Goal: Information Seeking & Learning: Learn about a topic

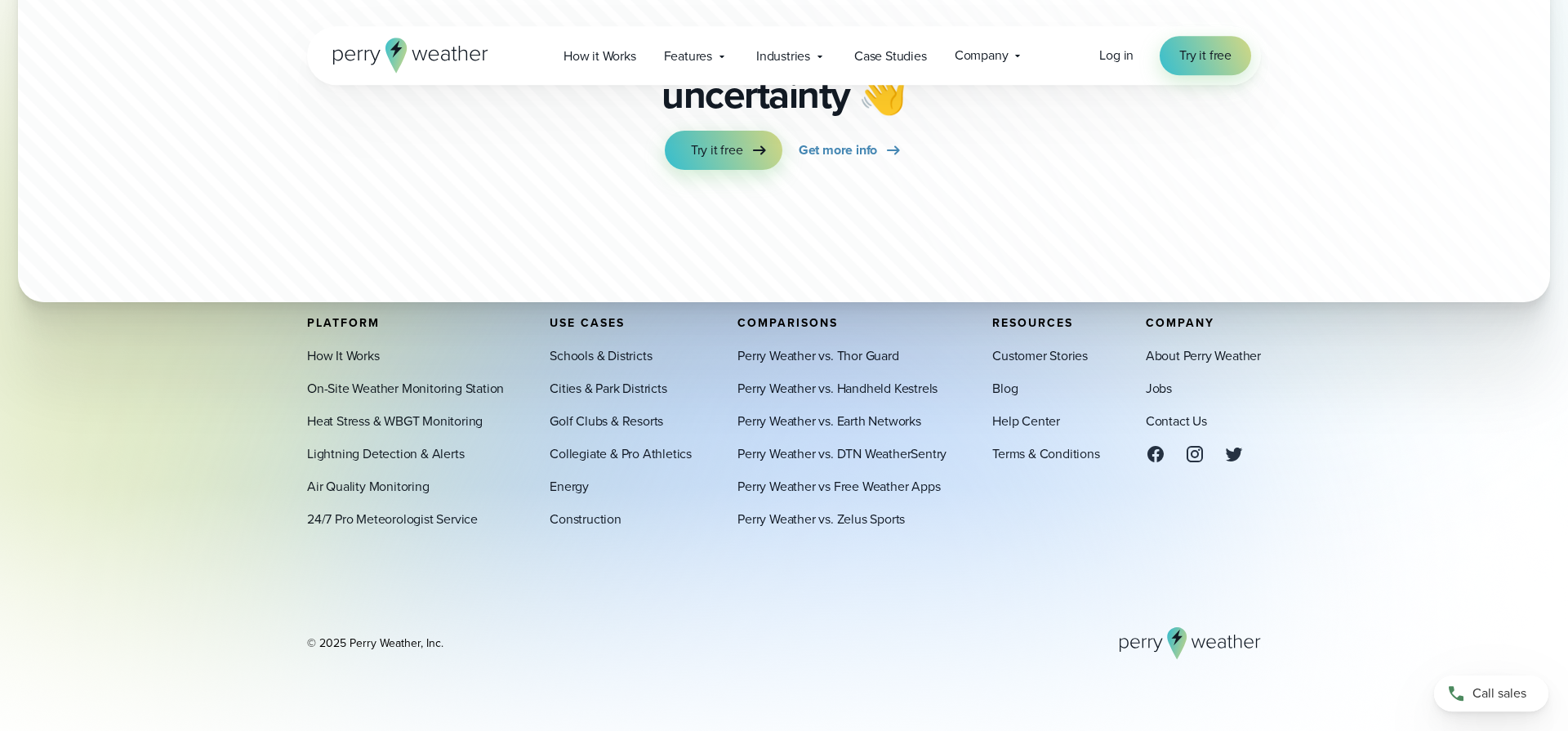
scroll to position [4998, 0]
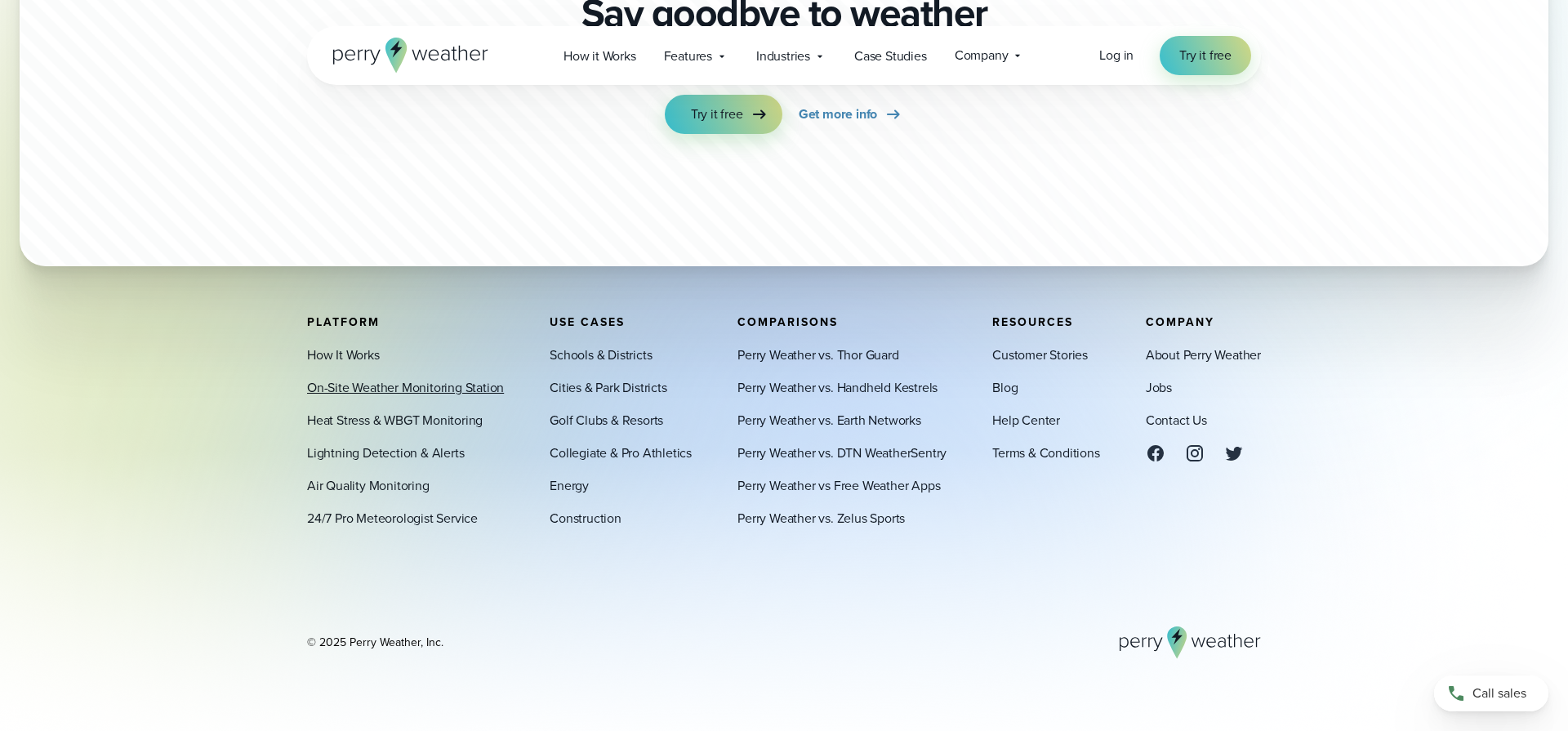
click at [444, 383] on link "On-Site Weather Monitoring Station" at bounding box center [405, 388] width 197 height 20
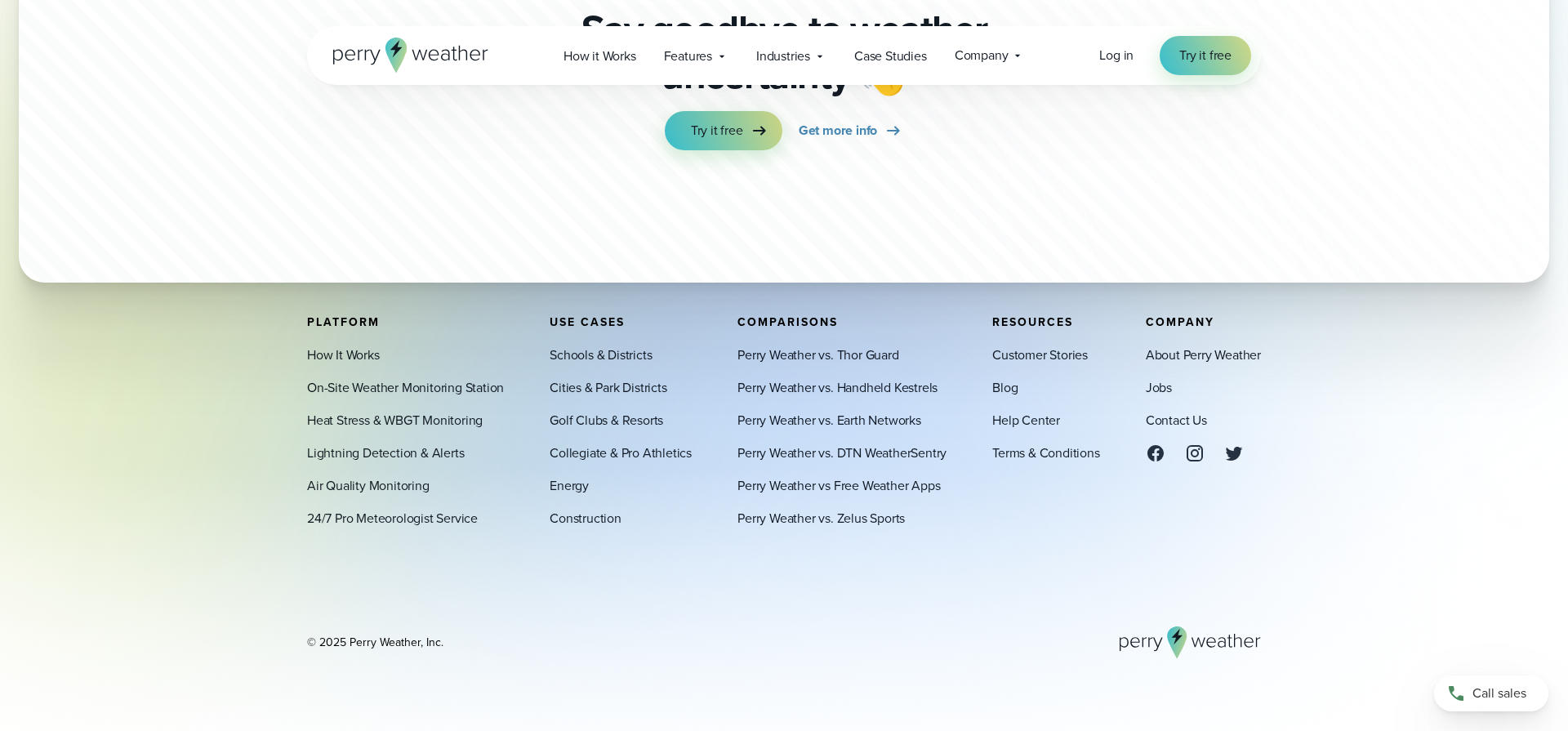
scroll to position [5036, 0]
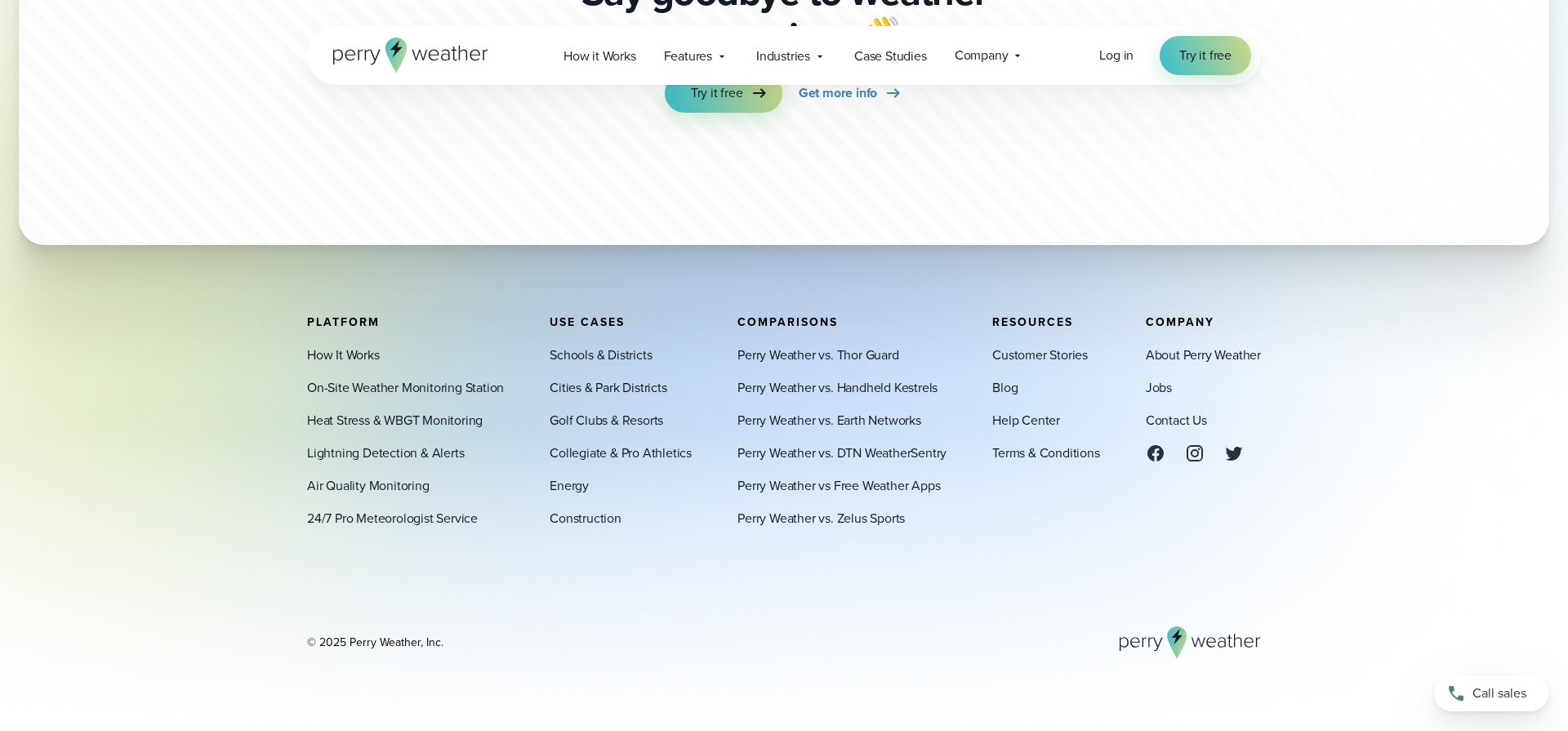
click at [393, 444] on div "How It Works On-Site Weather Monitoring Station Heat Stress & WBGT Monitoring L…" at bounding box center [405, 437] width 197 height 183
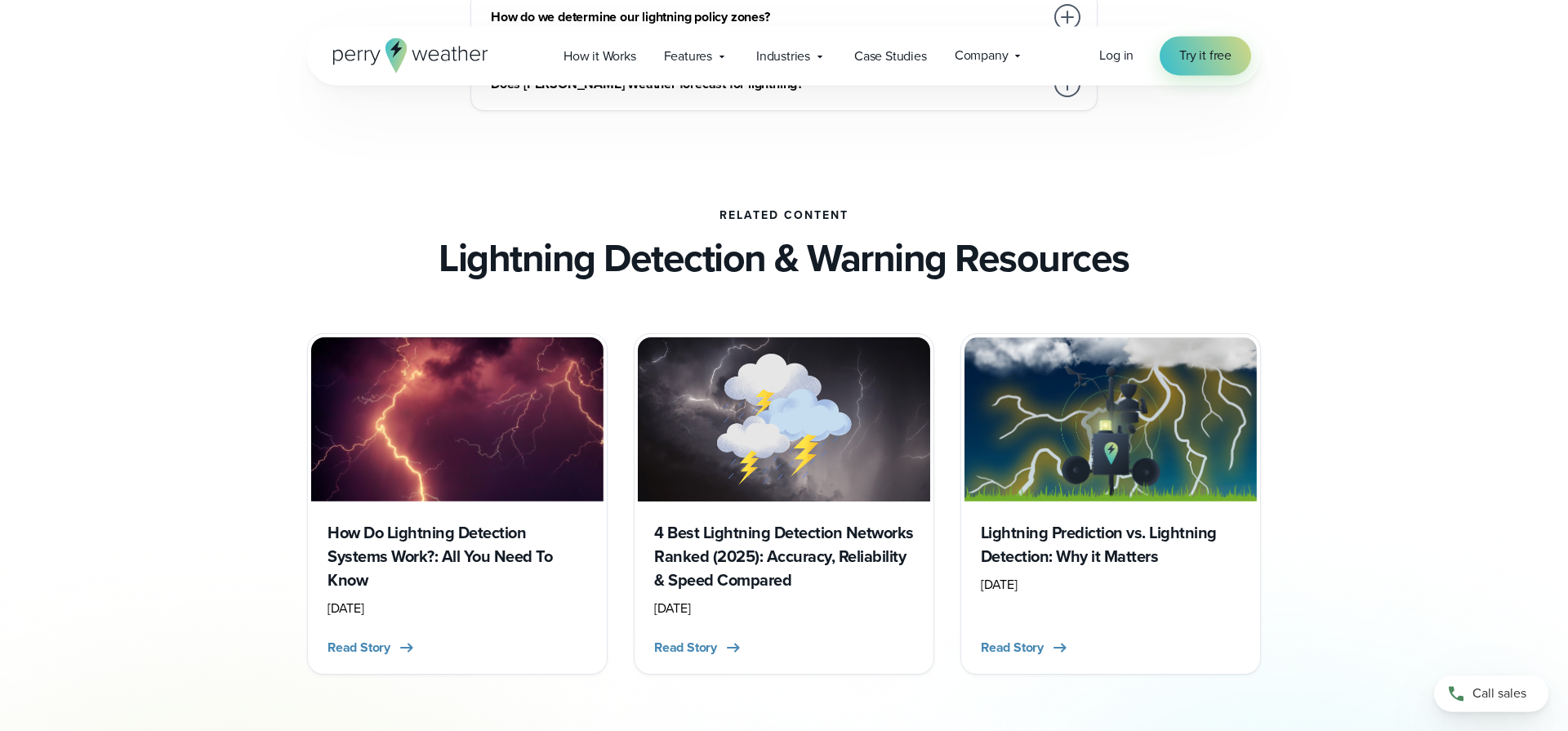
scroll to position [4165, 0]
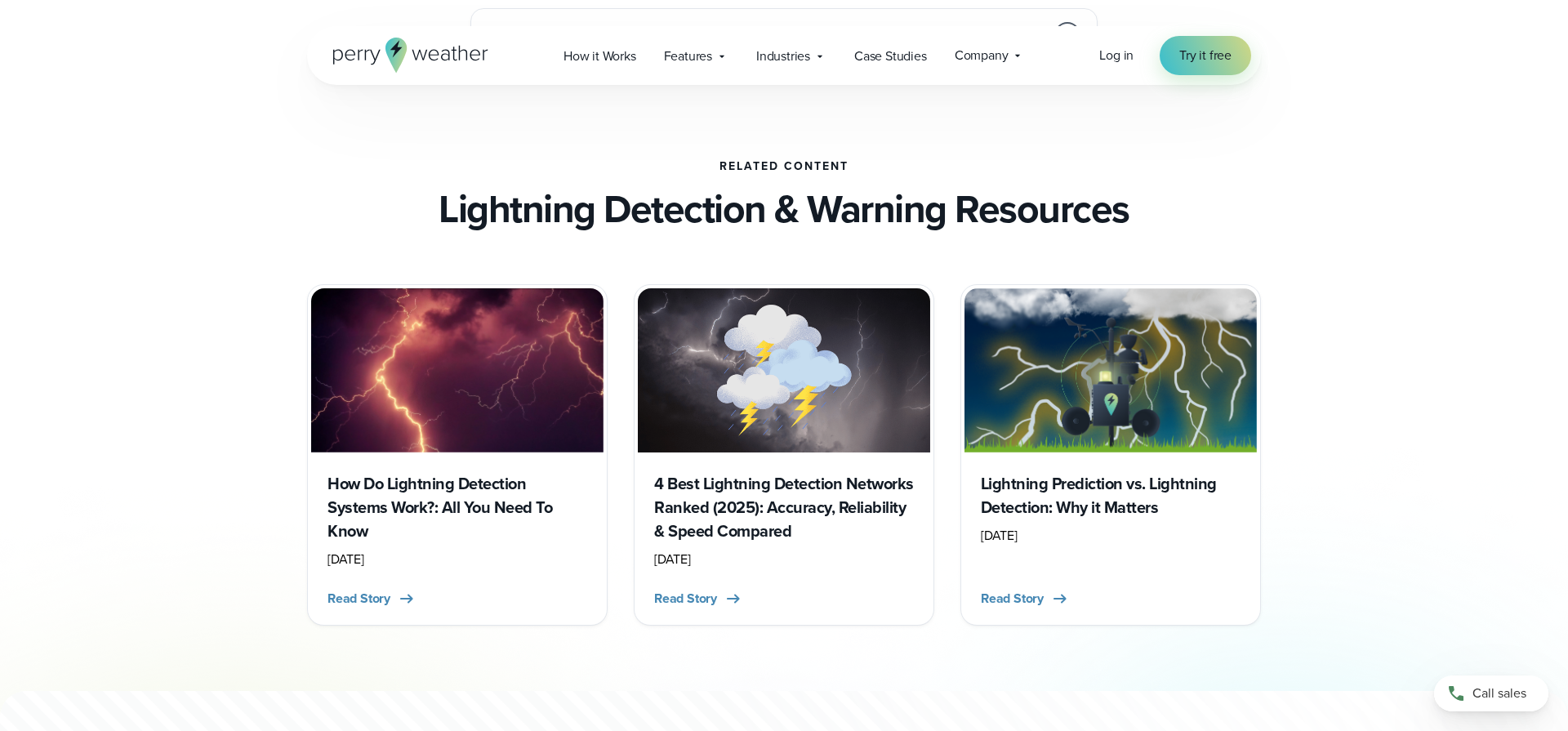
click at [776, 499] on h3 "4 Best Lightning Detection Networks Ranked (2025): Accuracy, Reliability & Spee…" at bounding box center [784, 507] width 260 height 71
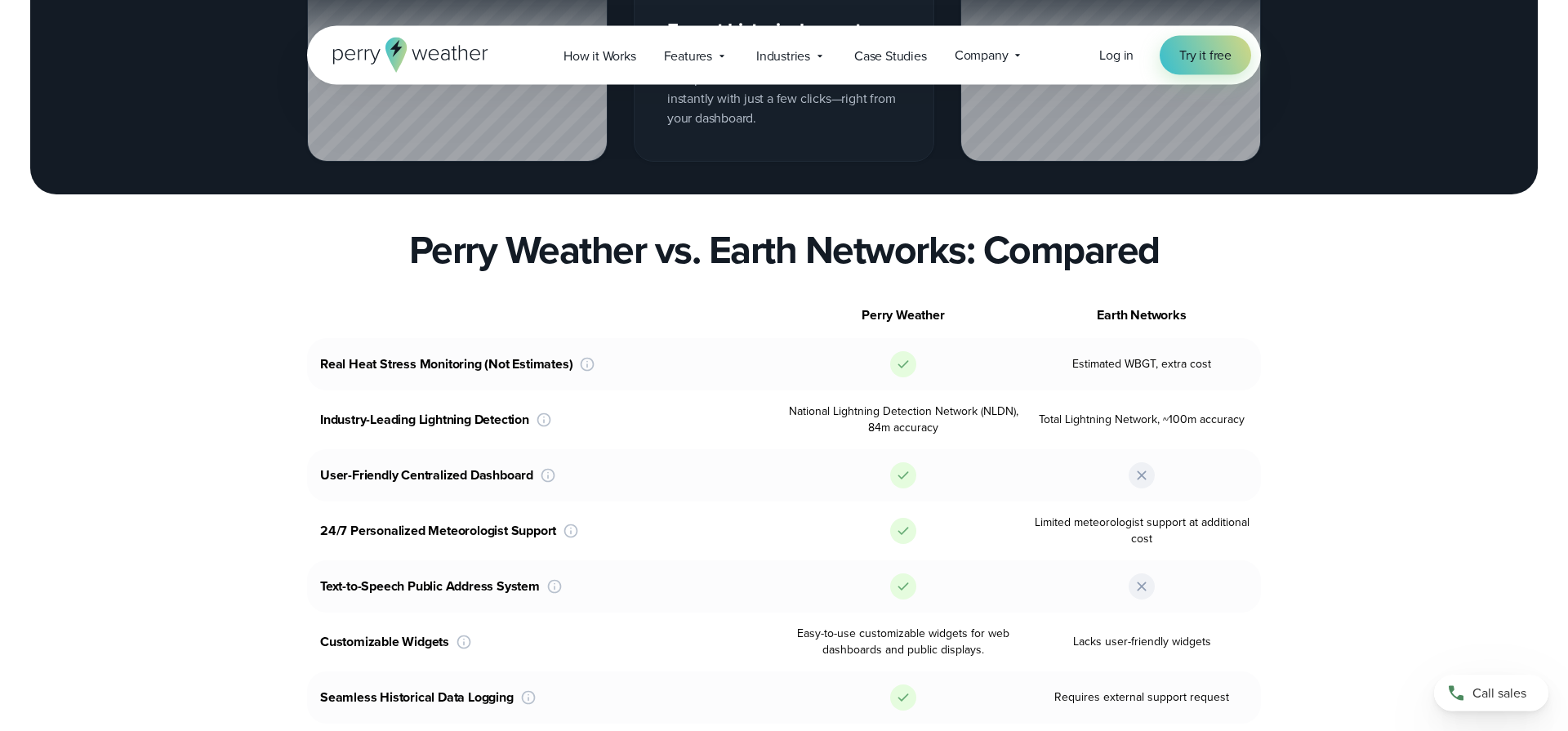
scroll to position [2666, 0]
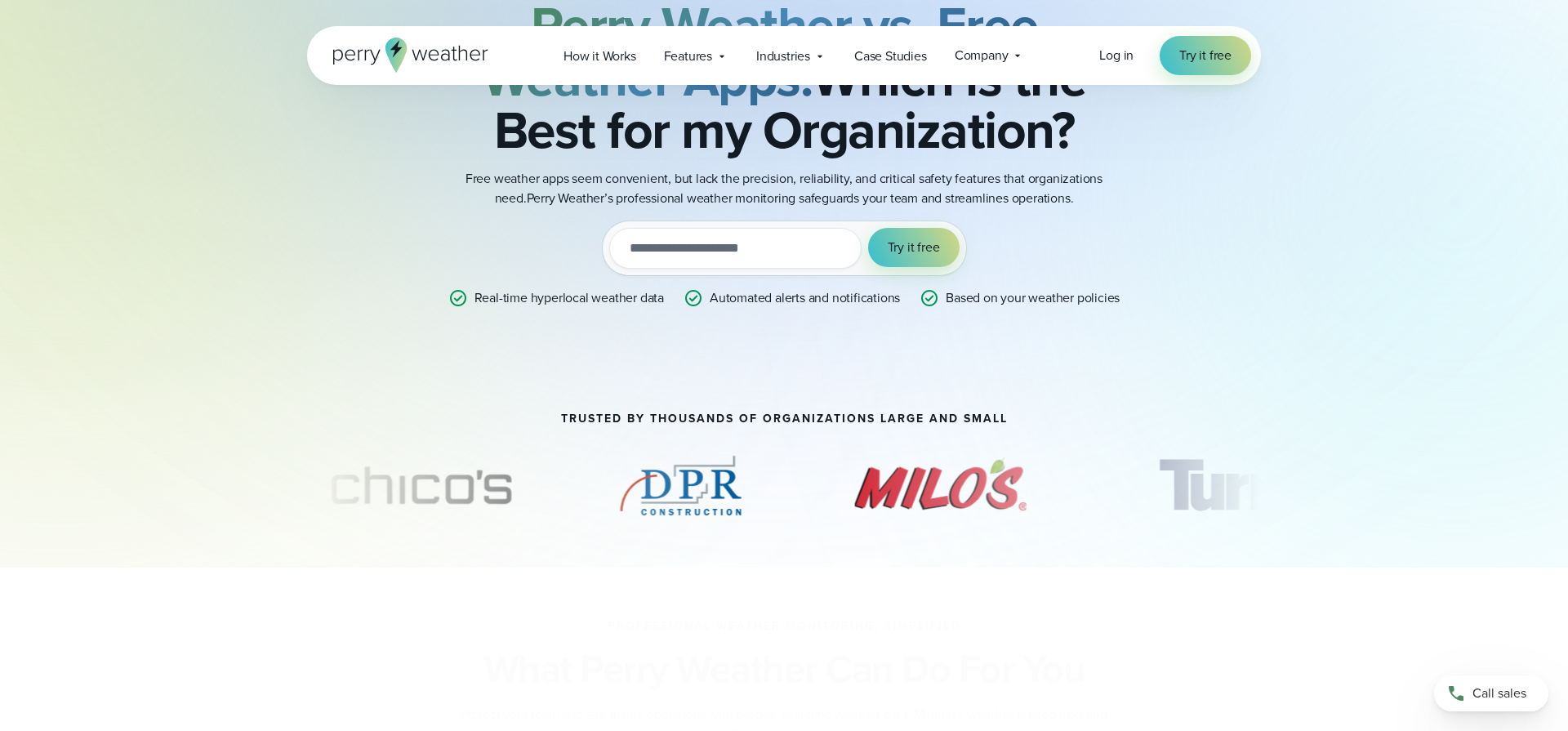
scroll to position [334, 0]
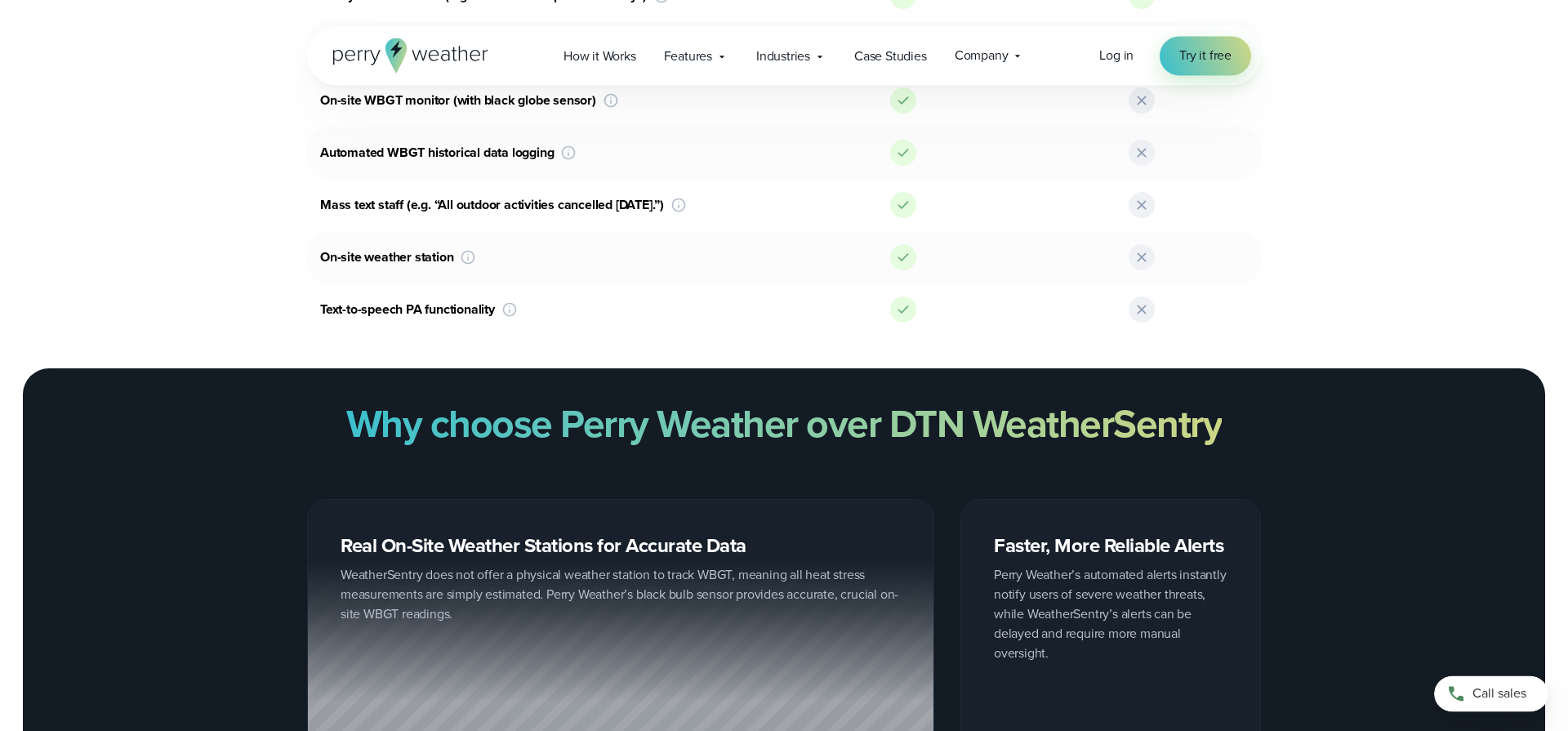
scroll to position [1666, 0]
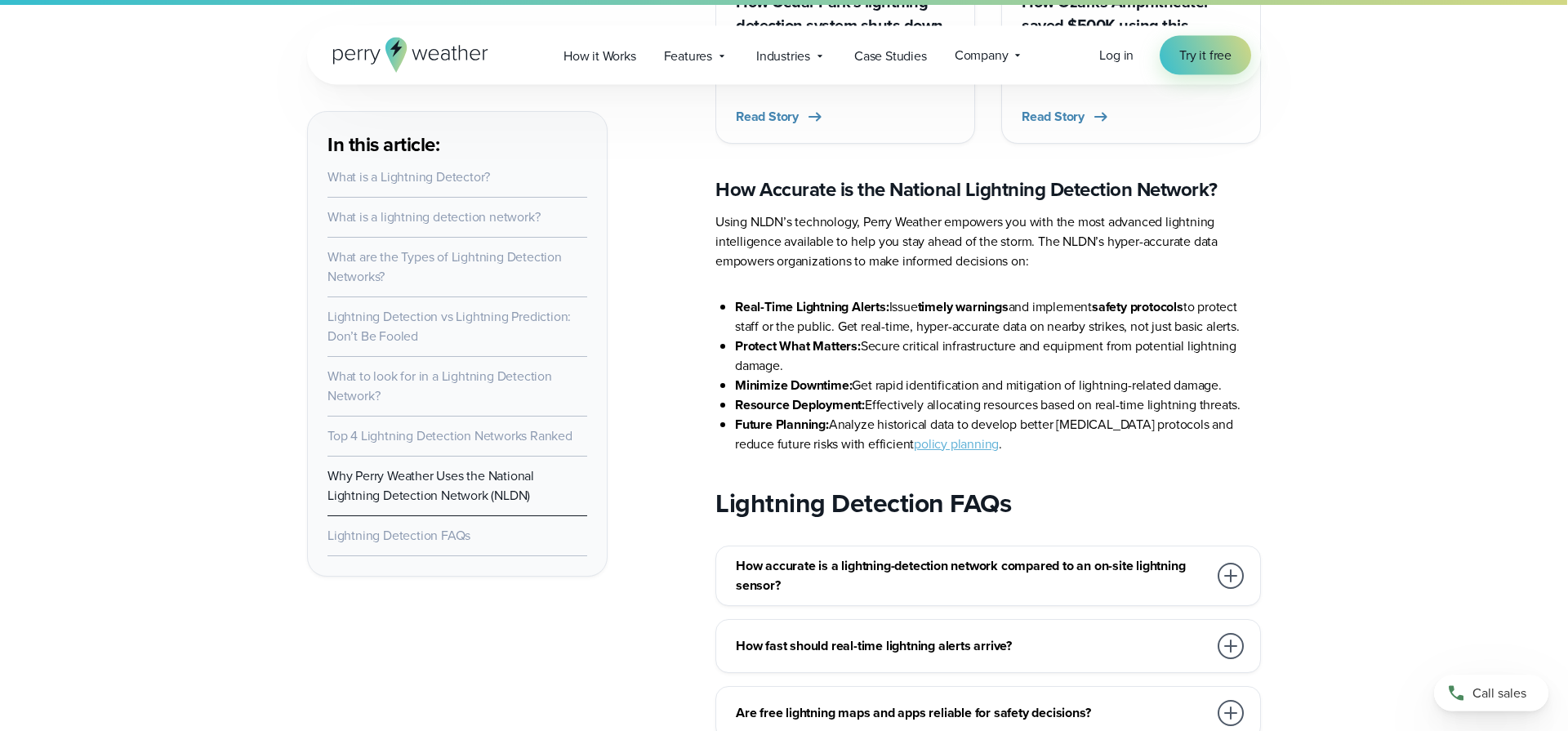
scroll to position [9681, 0]
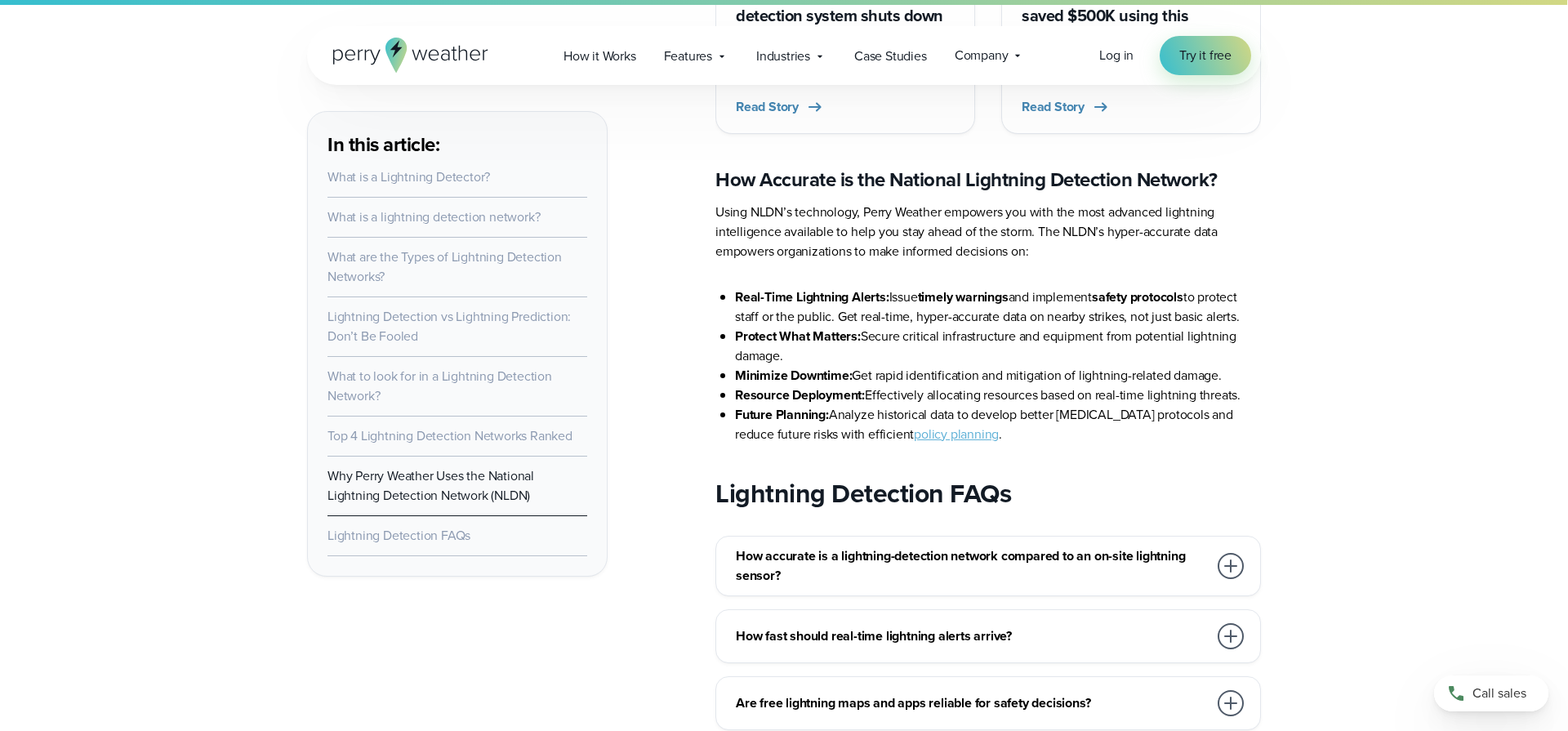
click at [1230, 690] on div at bounding box center [1230, 703] width 26 height 26
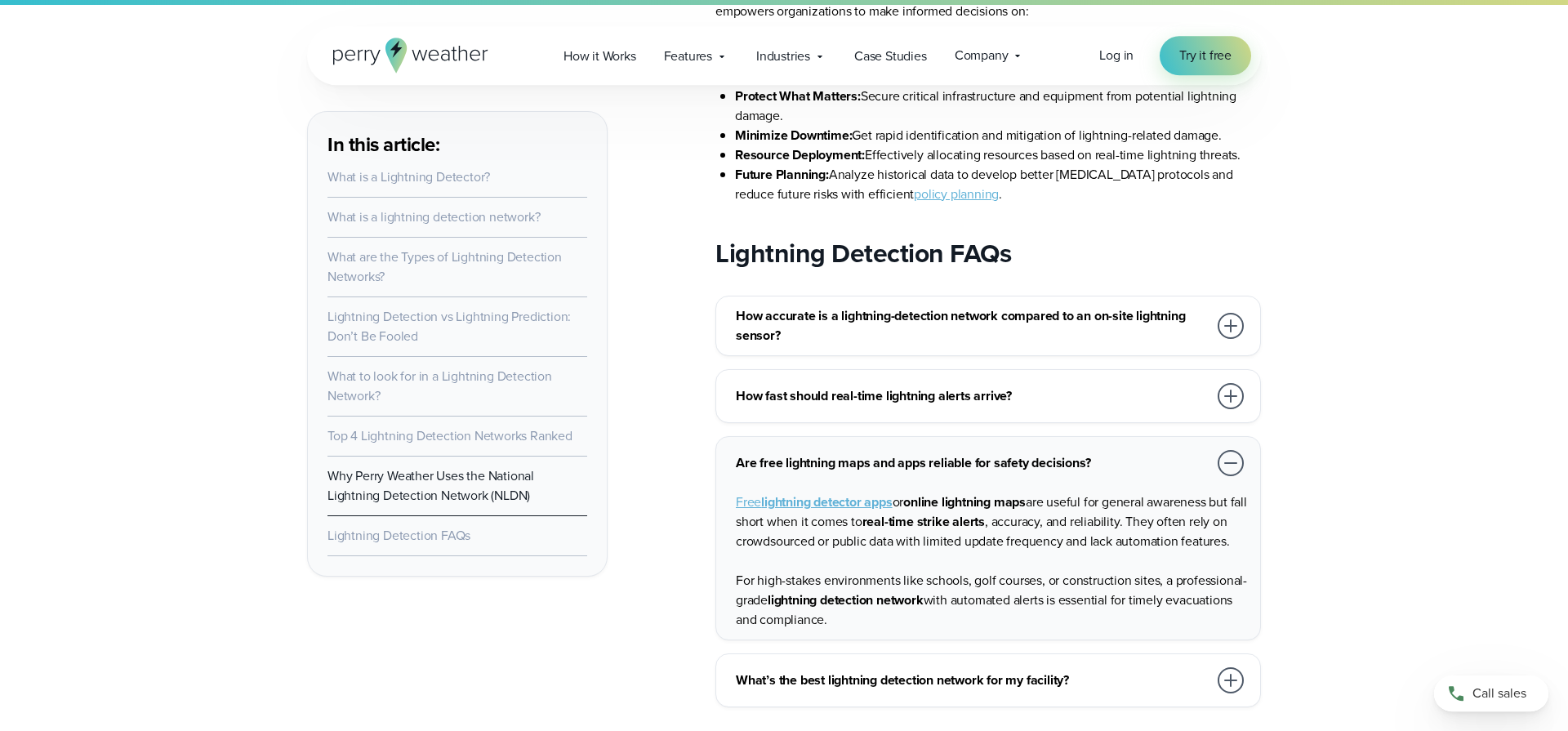
scroll to position [9931, 0]
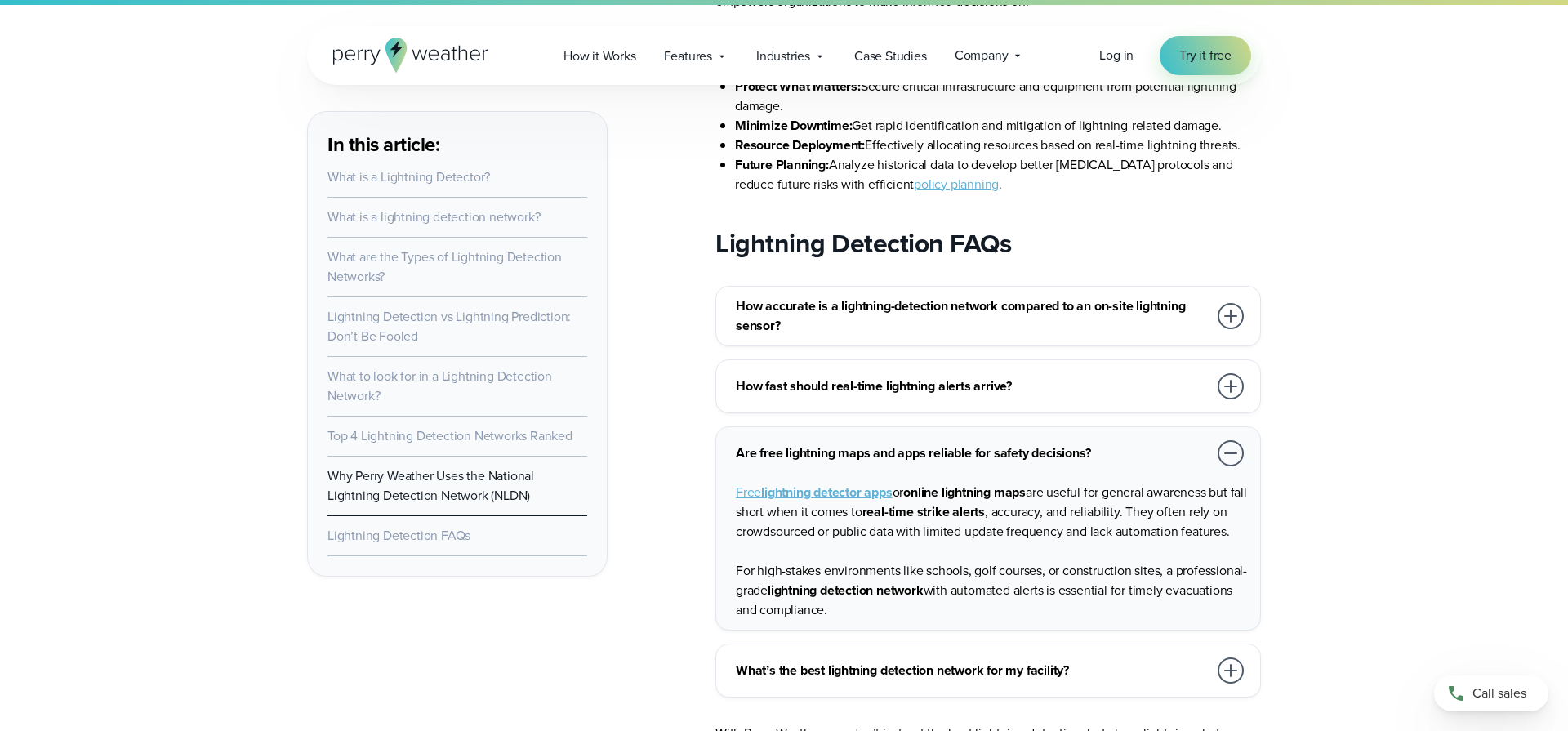
click at [1232, 657] on div at bounding box center [1230, 670] width 26 height 26
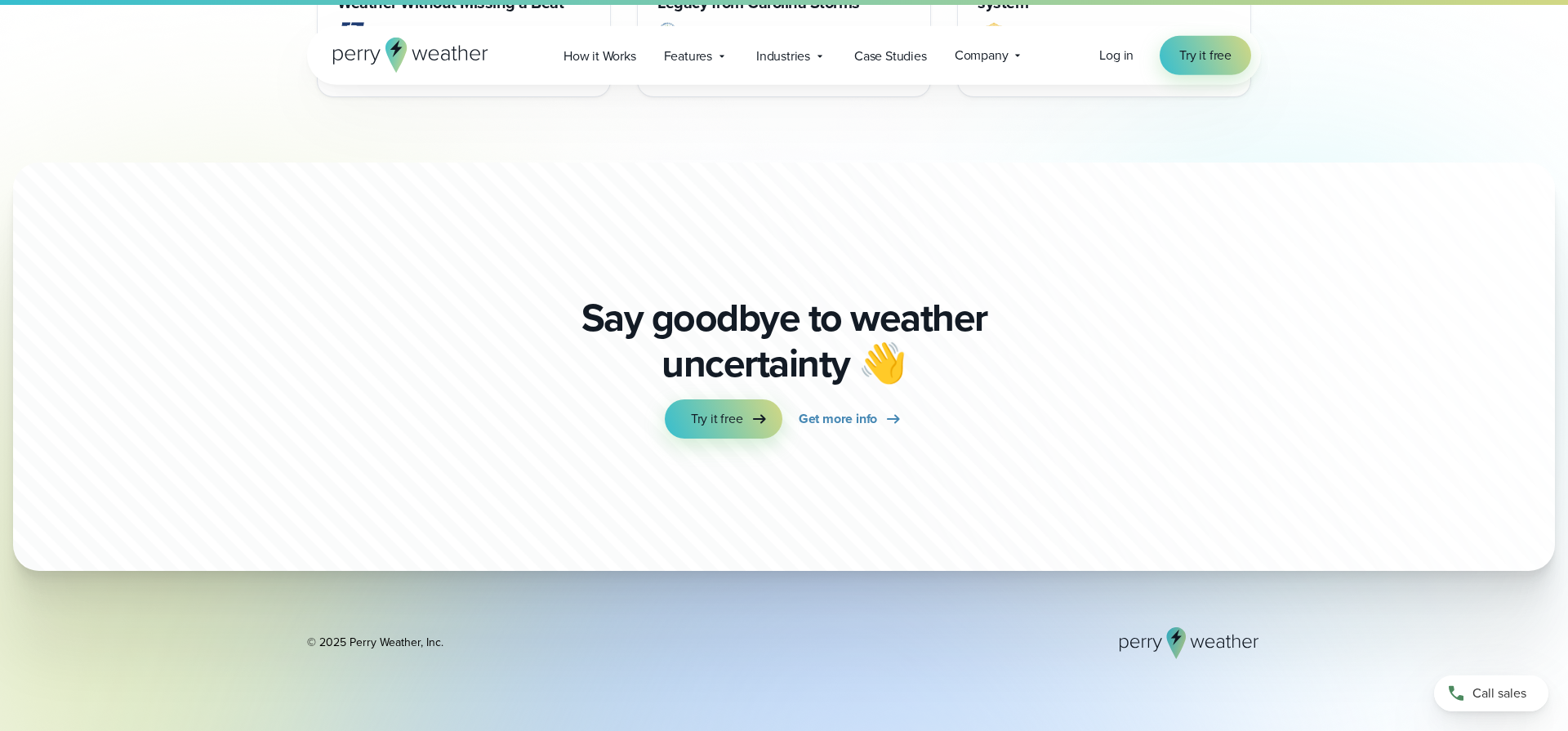
scroll to position [11347, 0]
